Goal: Task Accomplishment & Management: Use online tool/utility

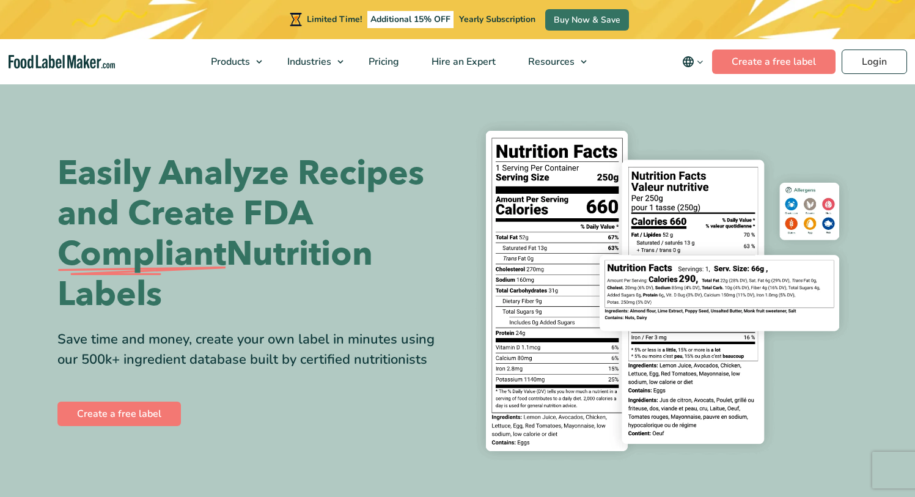
click at [112, 392] on div "Easily Analyze Recipes and Create FDA Compliant Nutrition Labels Save time and …" at bounding box center [252, 290] width 391 height 275
click at [102, 412] on link "Create a free label" at bounding box center [118, 413] width 123 height 24
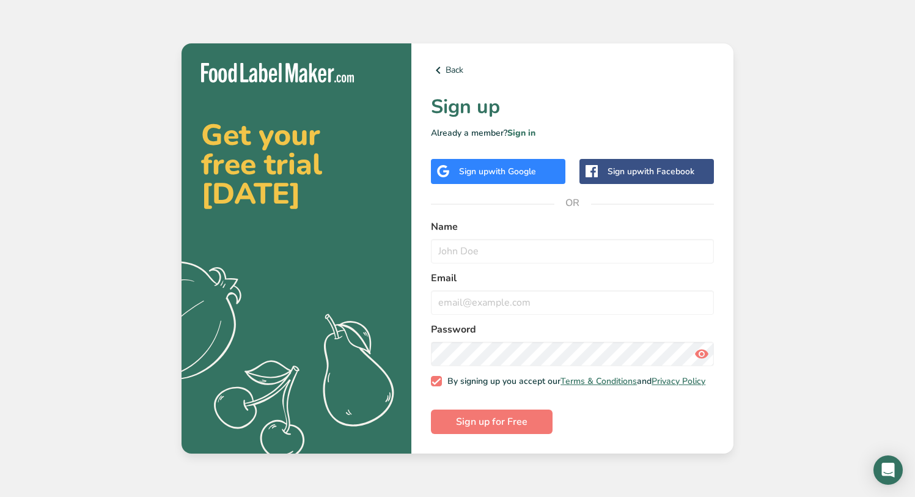
click at [542, 159] on div "Sign up with Google" at bounding box center [498, 171] width 134 height 25
click at [444, 68] on icon at bounding box center [438, 70] width 15 height 22
click at [447, 64] on link "Back" at bounding box center [572, 70] width 283 height 15
